Goal: Task Accomplishment & Management: Complete application form

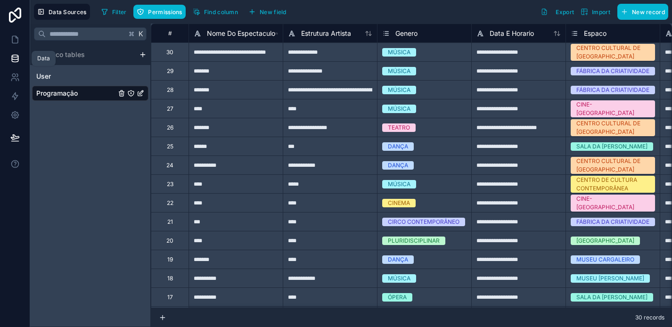
click at [14, 60] on icon at bounding box center [14, 58] width 9 height 9
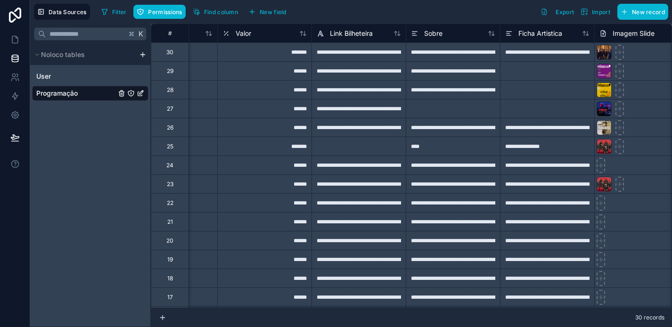
scroll to position [0, 717]
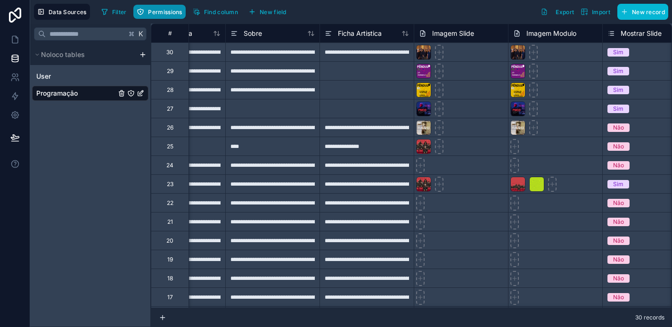
click at [151, 6] on button "Permissions" at bounding box center [159, 12] width 52 height 14
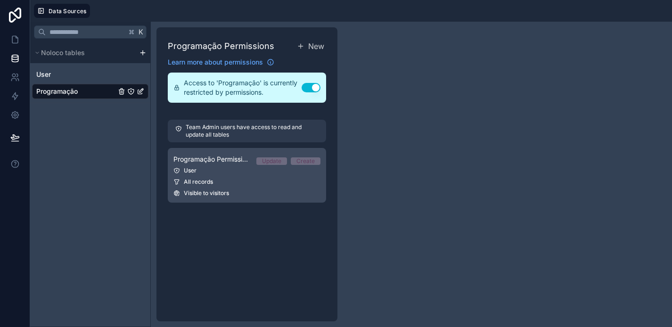
click at [236, 162] on span "Programação Permission 1" at bounding box center [210, 159] width 75 height 9
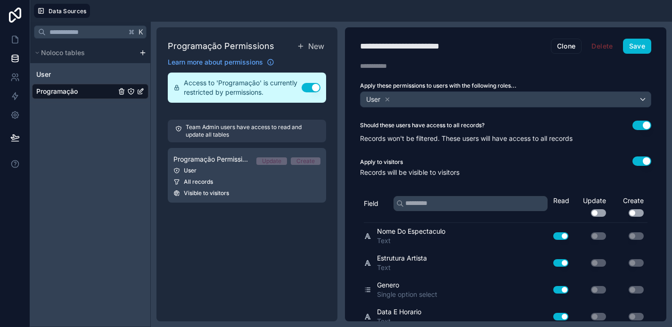
click at [598, 214] on button "Use setting" at bounding box center [598, 213] width 15 height 8
click at [636, 214] on button "Use setting" at bounding box center [636, 213] width 15 height 8
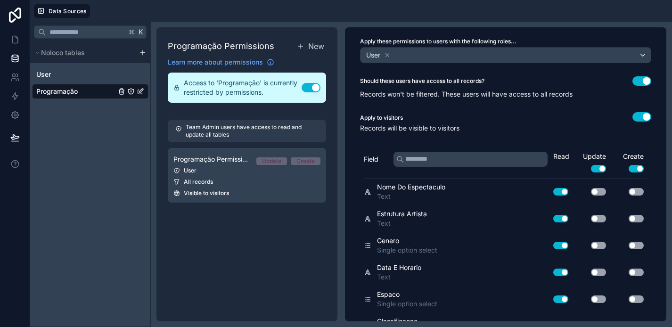
scroll to position [46, 0]
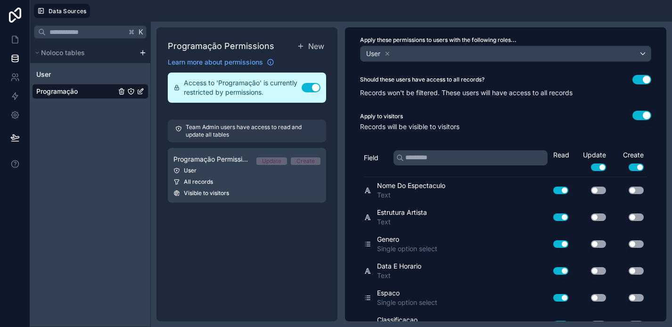
click at [597, 191] on button "Use setting" at bounding box center [598, 191] width 15 height 8
click at [598, 218] on button "Use setting" at bounding box center [598, 218] width 15 height 8
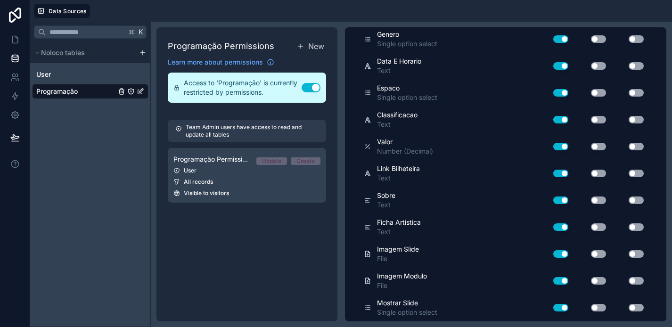
scroll to position [251, 0]
click at [597, 307] on button "Use setting" at bounding box center [598, 308] width 15 height 8
click at [631, 307] on button "Use setting" at bounding box center [636, 308] width 15 height 8
click at [602, 285] on div "Use setting" at bounding box center [591, 280] width 38 height 15
click at [599, 280] on button "Use setting" at bounding box center [598, 281] width 15 height 8
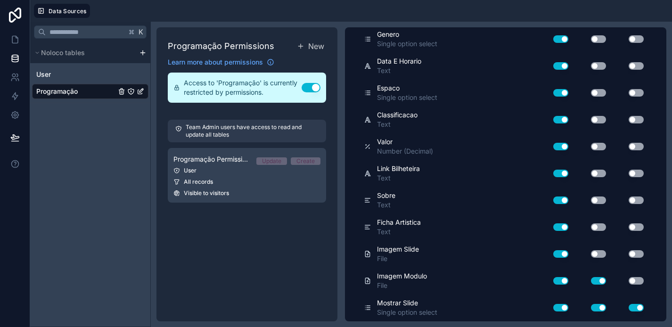
click at [633, 279] on button "Use setting" at bounding box center [636, 281] width 15 height 8
click at [599, 257] on button "Use setting" at bounding box center [598, 254] width 15 height 8
click at [631, 254] on button "Use setting" at bounding box center [636, 254] width 15 height 8
click at [599, 230] on button "Use setting" at bounding box center [598, 227] width 15 height 8
click at [639, 228] on button "Use setting" at bounding box center [636, 227] width 15 height 8
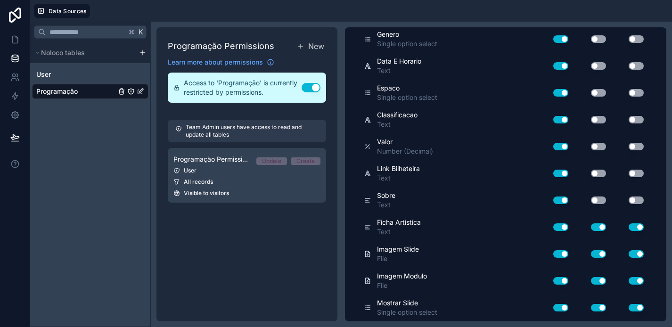
click at [603, 202] on button "Use setting" at bounding box center [598, 201] width 15 height 8
click at [637, 198] on button "Use setting" at bounding box center [636, 201] width 15 height 8
click at [600, 173] on button "Use setting" at bounding box center [598, 174] width 15 height 8
click at [641, 171] on button "Use setting" at bounding box center [636, 174] width 15 height 8
click at [599, 146] on button "Use setting" at bounding box center [598, 147] width 15 height 8
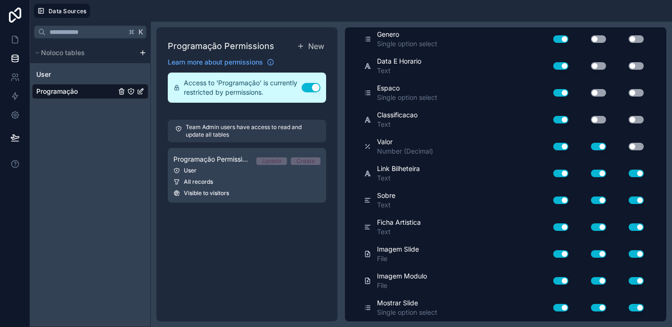
click at [639, 146] on button "Use setting" at bounding box center [636, 147] width 15 height 8
click at [598, 114] on div "Use setting" at bounding box center [591, 119] width 38 height 15
click at [598, 118] on button "Use setting" at bounding box center [598, 120] width 15 height 8
click at [639, 116] on button "Use setting" at bounding box center [636, 120] width 15 height 8
click at [600, 88] on div "Use setting" at bounding box center [591, 92] width 38 height 15
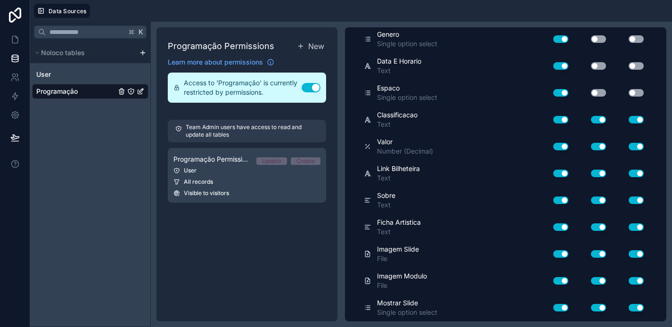
click at [600, 91] on button "Use setting" at bounding box center [598, 93] width 15 height 8
click at [633, 92] on button "Use setting" at bounding box center [636, 93] width 15 height 8
click at [638, 64] on button "Use setting" at bounding box center [636, 66] width 15 height 8
click at [602, 64] on button "Use setting" at bounding box center [598, 66] width 15 height 8
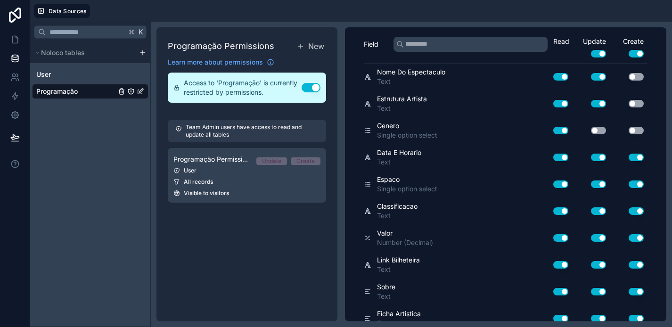
scroll to position [161, 0]
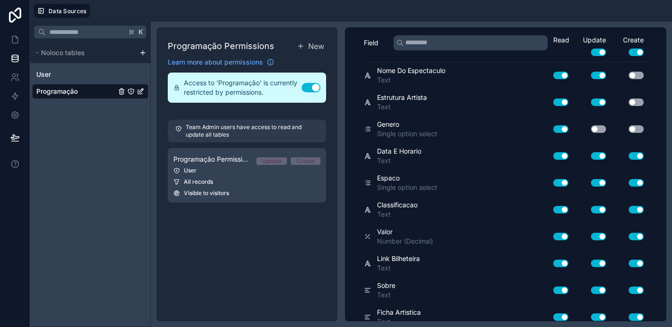
click at [601, 128] on button "Use setting" at bounding box center [598, 129] width 15 height 8
click at [630, 128] on button "Use setting" at bounding box center [636, 129] width 15 height 8
click at [640, 103] on button "Use setting" at bounding box center [636, 103] width 15 height 8
click at [639, 73] on button "Use setting" at bounding box center [636, 76] width 15 height 8
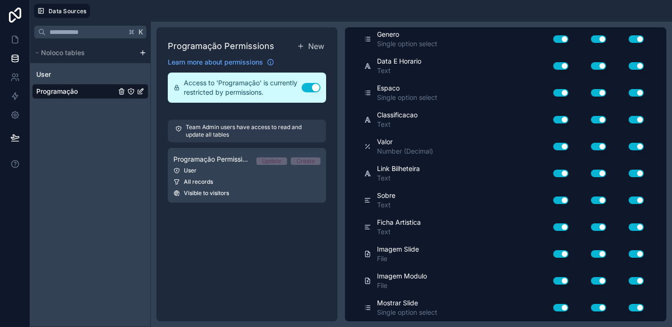
scroll to position [0, 0]
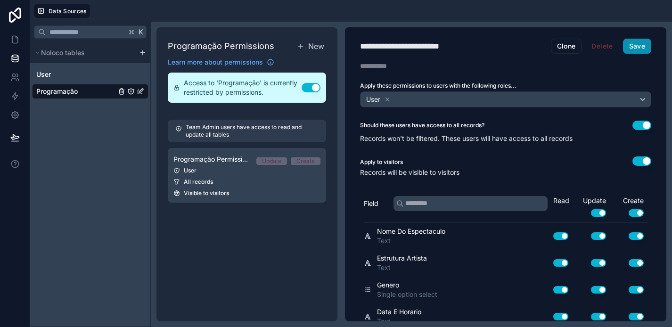
click at [638, 48] on button "Save" at bounding box center [637, 46] width 28 height 15
click at [12, 97] on icon at bounding box center [14, 95] width 9 height 9
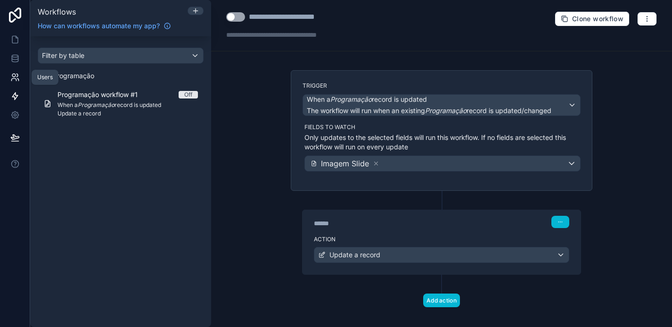
click at [15, 79] on icon at bounding box center [13, 80] width 5 height 2
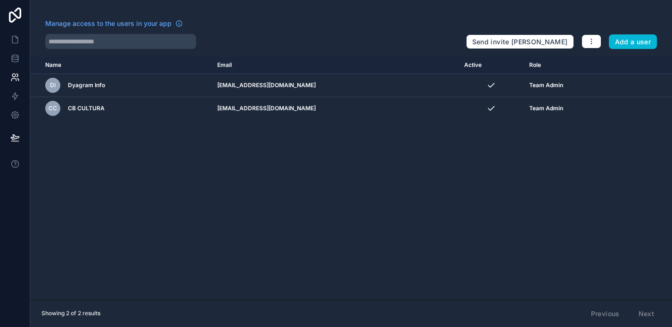
click at [577, 37] on div "Send invite reminders Add a user" at bounding box center [561, 40] width 191 height 19
click at [582, 38] on button "button" at bounding box center [592, 41] width 20 height 14
click at [586, 21] on div "Manage access to the users in your app Send invite reminders Add a user" at bounding box center [351, 34] width 642 height 30
click at [639, 41] on button "Add a user" at bounding box center [633, 41] width 49 height 15
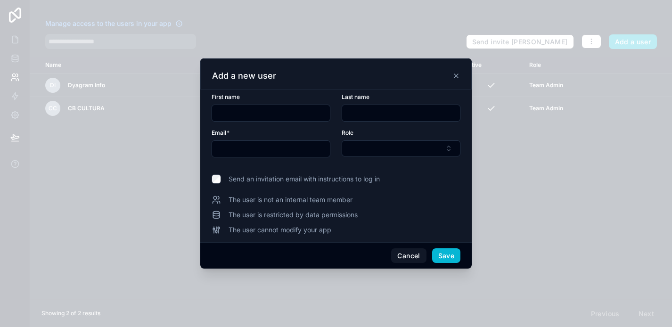
click at [274, 110] on input "text" at bounding box center [271, 113] width 118 height 13
type input "*"
type input "*******"
click at [380, 114] on input "text" at bounding box center [401, 113] width 118 height 13
type input "**"
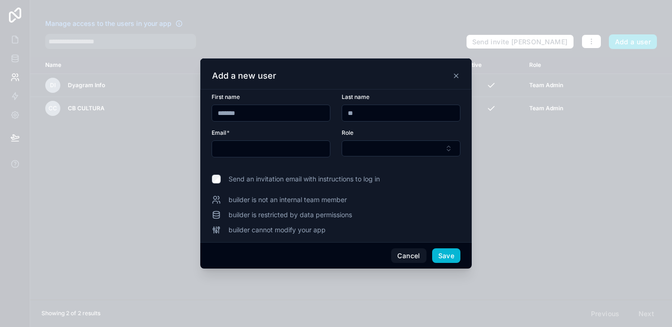
click at [275, 150] on input "text" at bounding box center [271, 148] width 118 height 13
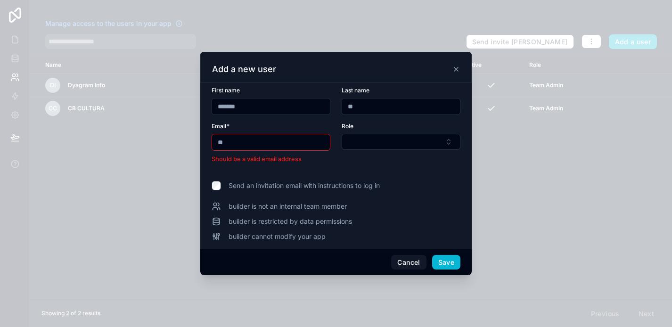
type input "*"
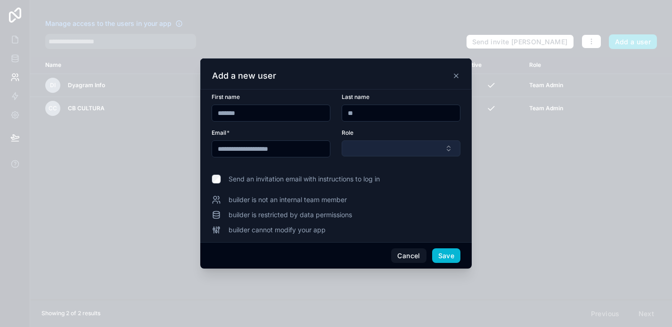
type input "**********"
click at [404, 155] on button "Select Button" at bounding box center [401, 148] width 119 height 16
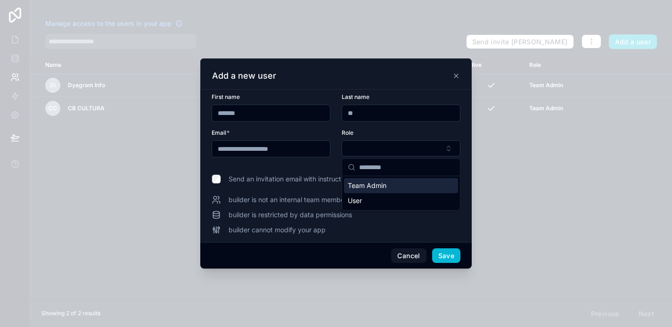
click at [405, 191] on div "Team Admin" at bounding box center [401, 185] width 114 height 15
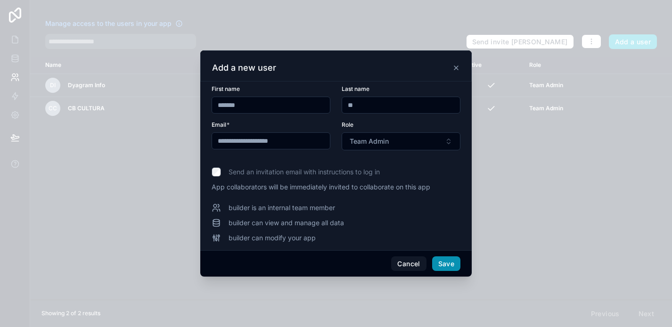
click at [454, 262] on button "Save" at bounding box center [446, 263] width 28 height 15
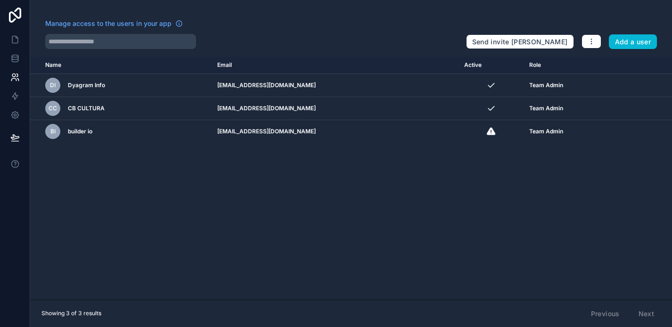
click at [316, 228] on div "Name Email Active Role [DOMAIN_NAME] DI Dyagram Info [EMAIL_ADDRESS][DOMAIN_NAM…" at bounding box center [351, 178] width 642 height 243
